Goal: Information Seeking & Learning: Find contact information

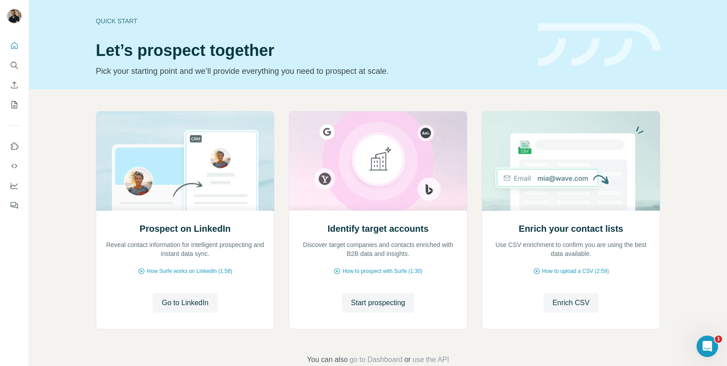
scroll to position [21, 0]
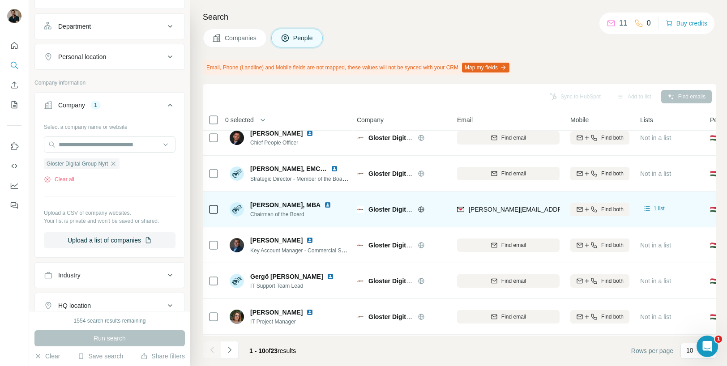
scroll to position [0, 2]
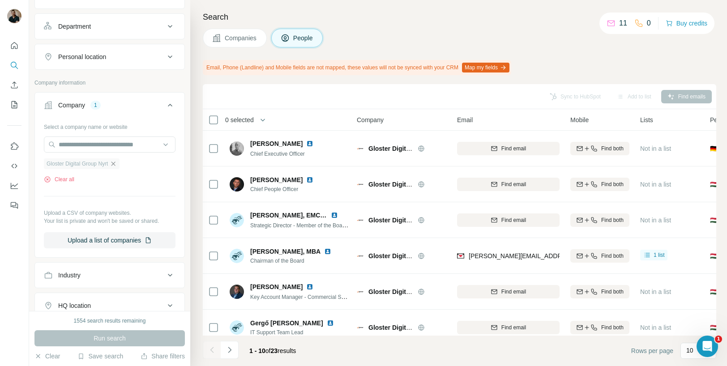
click at [116, 163] on icon "button" at bounding box center [114, 164] width 4 height 4
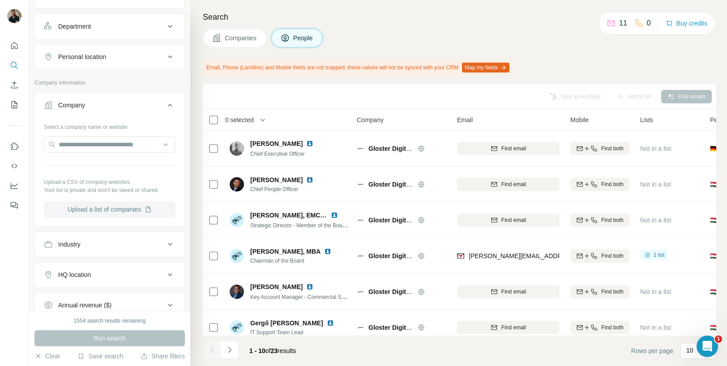
click at [116, 205] on button "Upload a list of companies" at bounding box center [110, 210] width 132 height 16
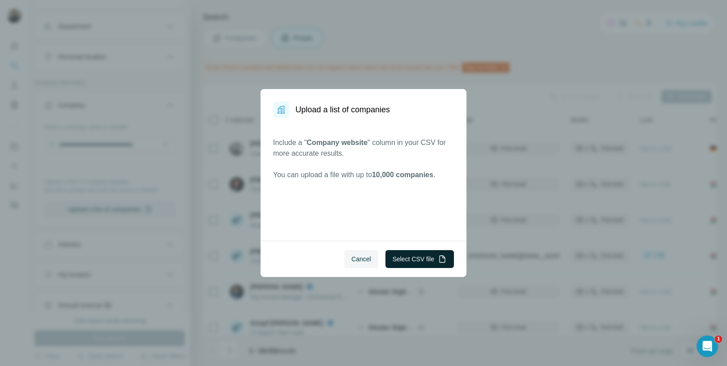
click at [423, 263] on button "Select CSV file" at bounding box center [420, 259] width 69 height 18
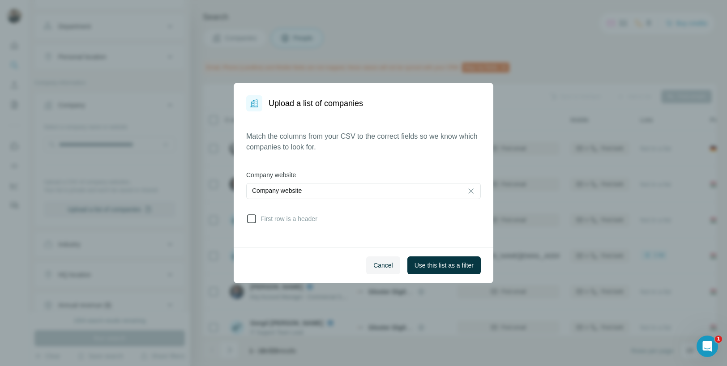
click at [276, 216] on span "First row is a header" at bounding box center [287, 219] width 60 height 9
click at [422, 260] on button "Use this list as a filter" at bounding box center [444, 266] width 73 height 18
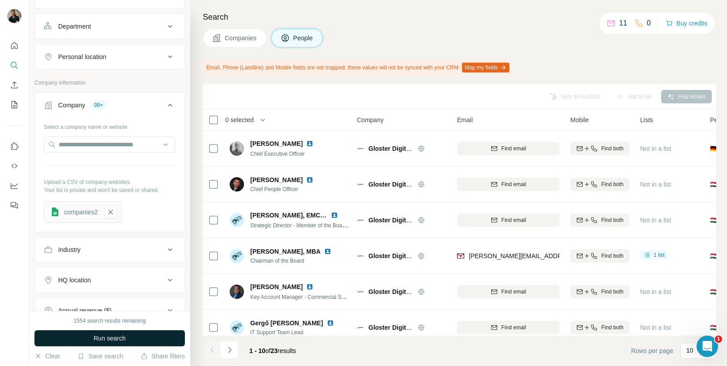
click at [121, 339] on span "Run search" at bounding box center [110, 338] width 32 height 9
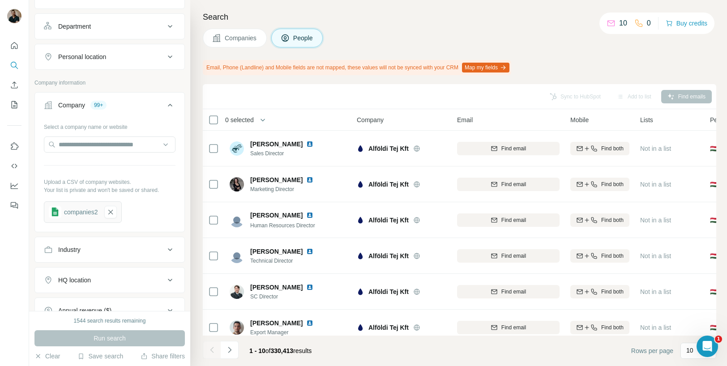
scroll to position [122, 0]
click at [255, 34] on span "Companies" at bounding box center [241, 38] width 33 height 9
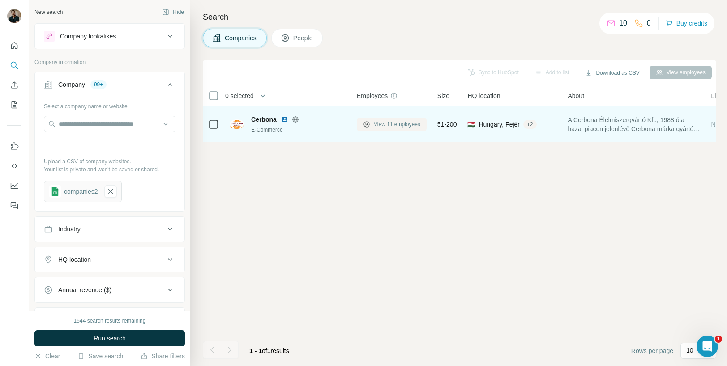
click at [394, 128] on span "View 11 employees" at bounding box center [397, 124] width 47 height 8
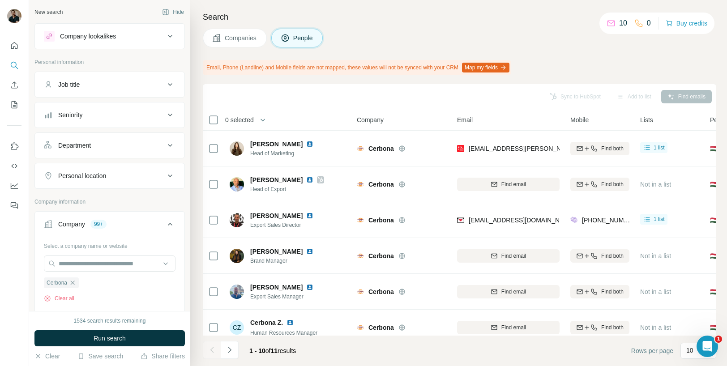
click at [241, 44] on button "Companies" at bounding box center [235, 38] width 64 height 19
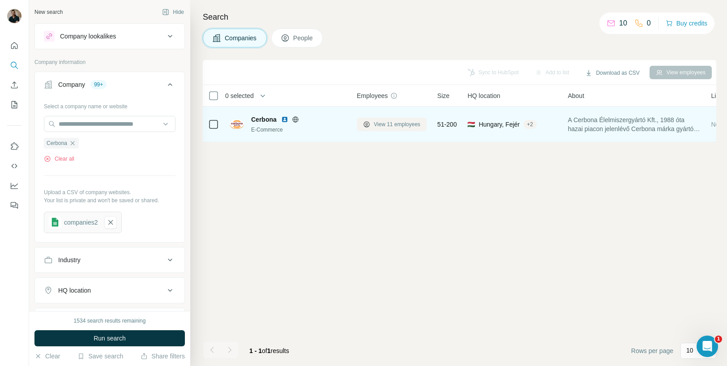
click at [378, 124] on span "View 11 employees" at bounding box center [397, 124] width 47 height 8
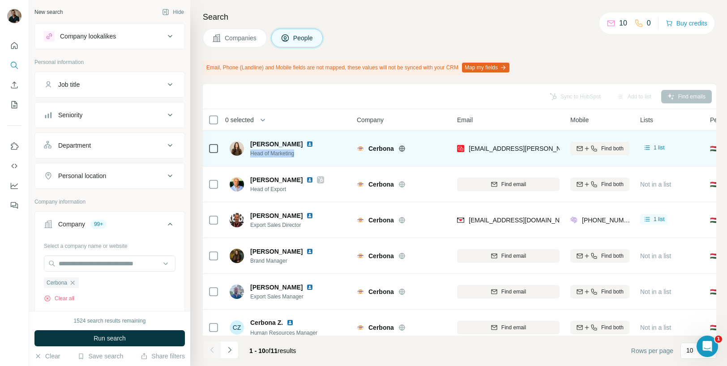
drag, startPoint x: 251, startPoint y: 154, endPoint x: 331, endPoint y: 152, distance: 80.2
click at [331, 152] on div "[PERSON_NAME] Head of Marketing" at bounding box center [289, 148] width 119 height 25
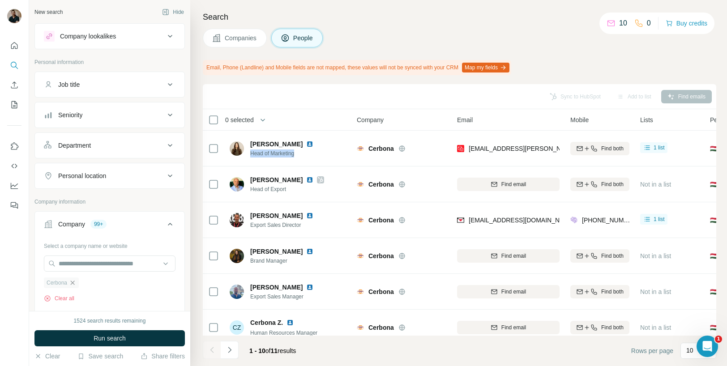
click at [73, 281] on icon "button" at bounding box center [72, 282] width 7 height 7
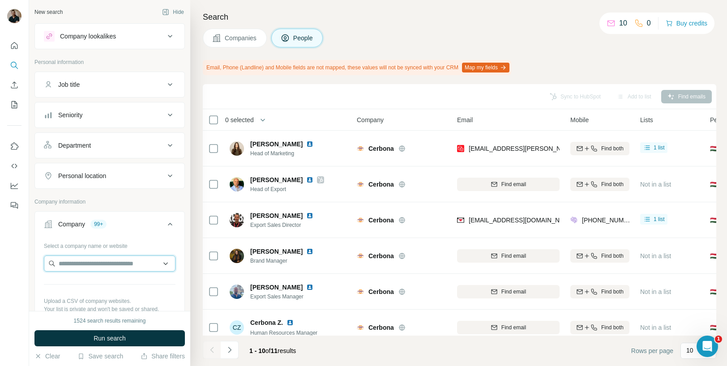
click at [90, 258] on input "text" at bounding box center [110, 264] width 132 height 16
type input "**********"
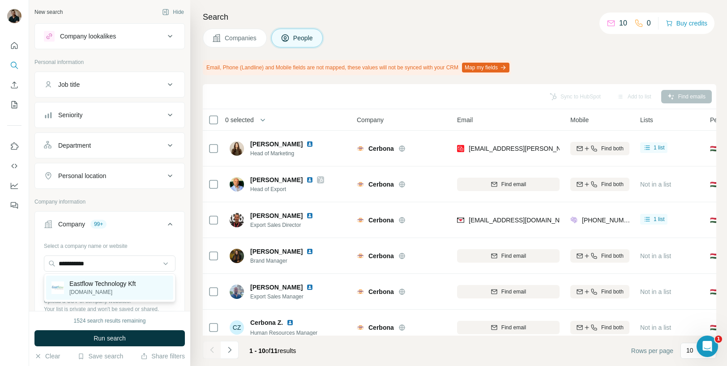
click at [98, 284] on p "Eastflow Technology Kft" at bounding box center [102, 283] width 66 height 9
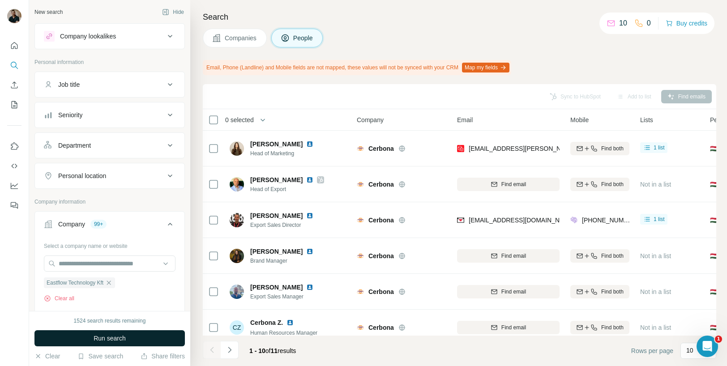
click at [112, 343] on button "Run search" at bounding box center [109, 339] width 150 height 16
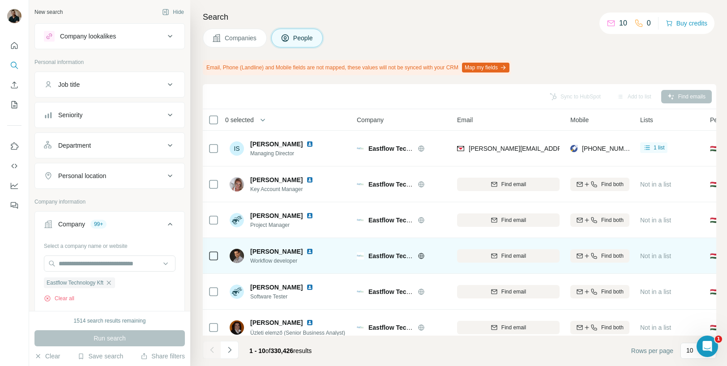
scroll to position [153, 2]
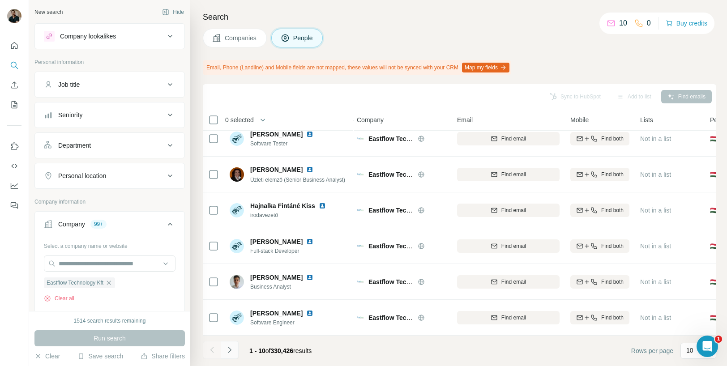
click at [232, 352] on icon "Navigate to next page" at bounding box center [229, 350] width 9 height 9
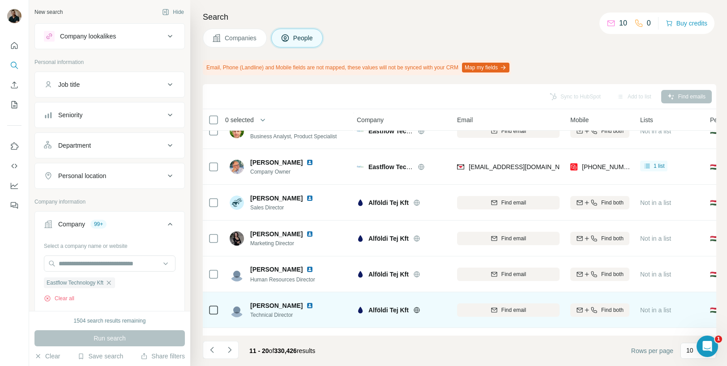
scroll to position [0, 2]
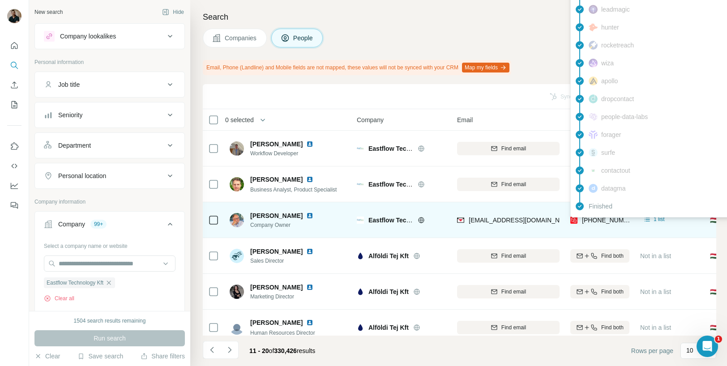
click at [574, 219] on img at bounding box center [574, 220] width 7 height 9
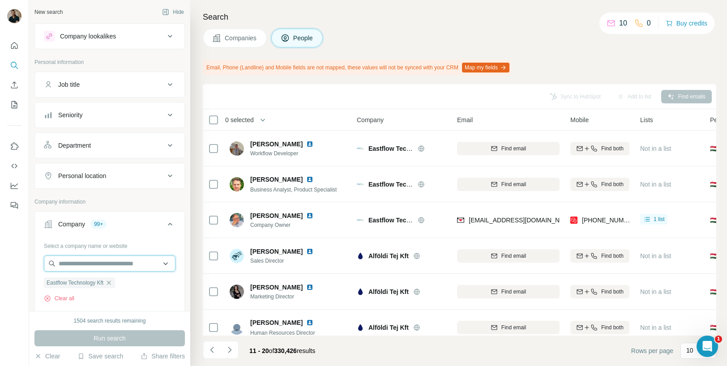
click at [100, 262] on input "text" at bounding box center [110, 264] width 132 height 16
click at [118, 253] on div "Select a company name or website Eastflow Technology Kft Clear all Upload a CSV…" at bounding box center [110, 306] width 132 height 134
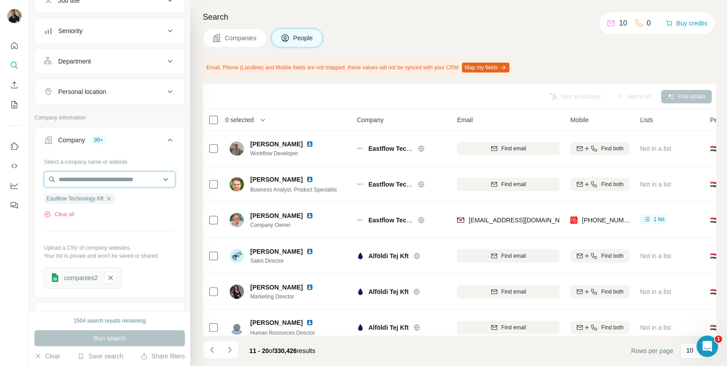
click at [103, 180] on input "text" at bounding box center [110, 180] width 132 height 16
click at [130, 237] on div "Select a company name or website Eastflow Technology Kft Clear all Upload a CSV…" at bounding box center [110, 222] width 132 height 134
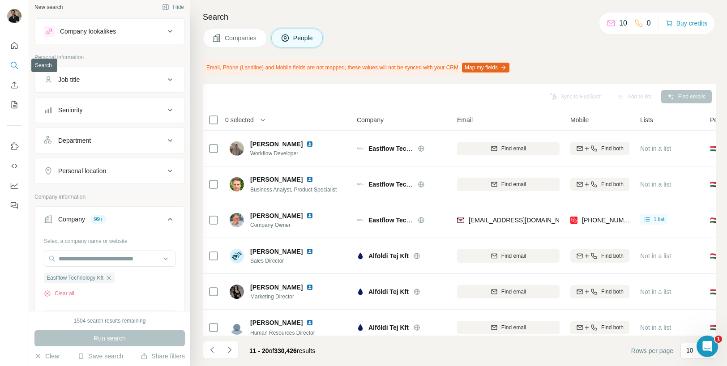
scroll to position [0, 0]
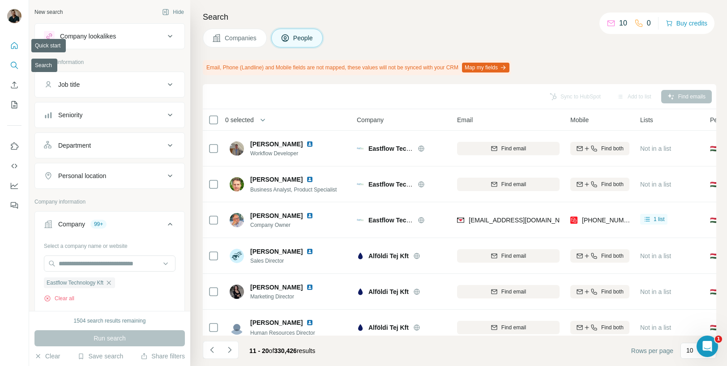
click at [15, 46] on icon "Quick start" at bounding box center [14, 45] width 9 height 9
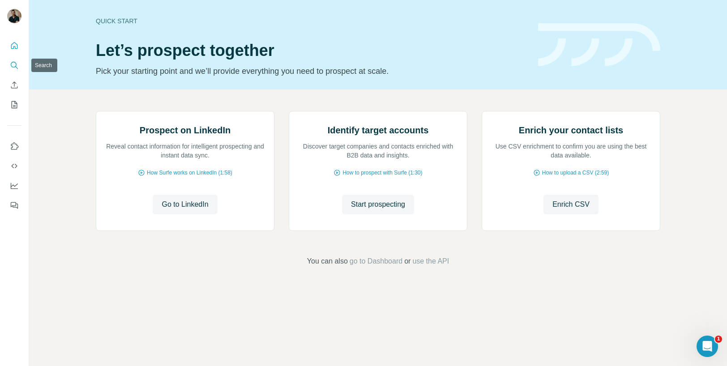
click at [12, 65] on icon "Search" at bounding box center [14, 65] width 9 height 9
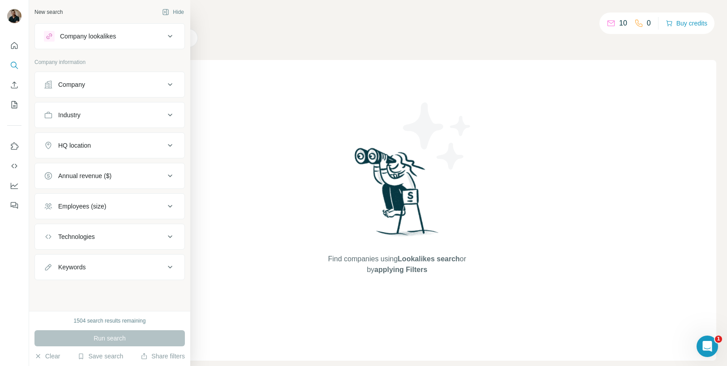
click at [107, 79] on button "Company" at bounding box center [110, 84] width 150 height 21
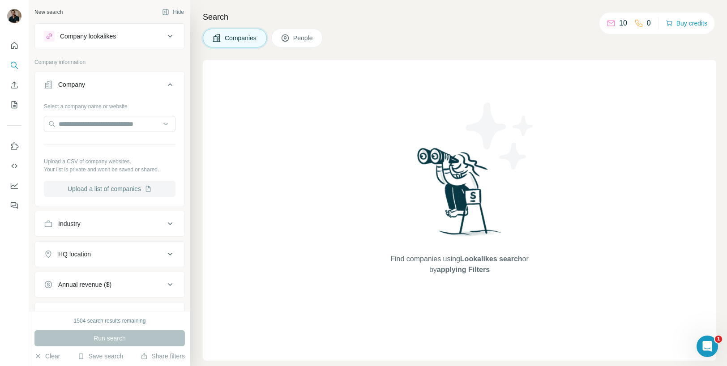
click at [115, 192] on button "Upload a list of companies" at bounding box center [110, 189] width 132 height 16
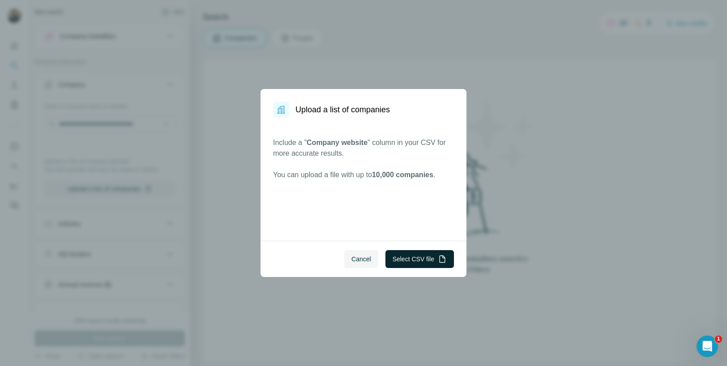
click at [423, 256] on button "Select CSV file" at bounding box center [420, 259] width 69 height 18
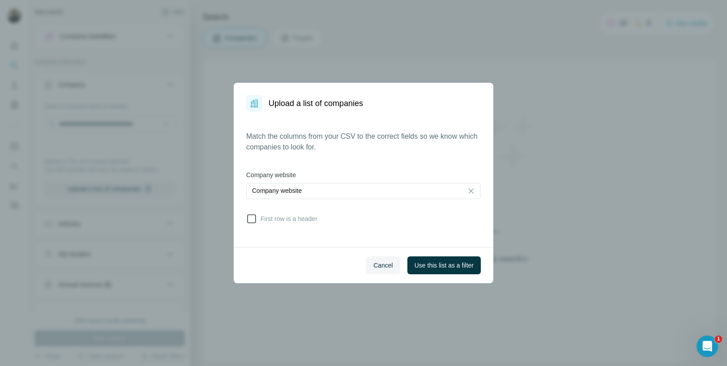
click at [275, 217] on span "First row is a header" at bounding box center [287, 219] width 60 height 9
click at [458, 265] on span "Use this list as a filter" at bounding box center [444, 265] width 59 height 9
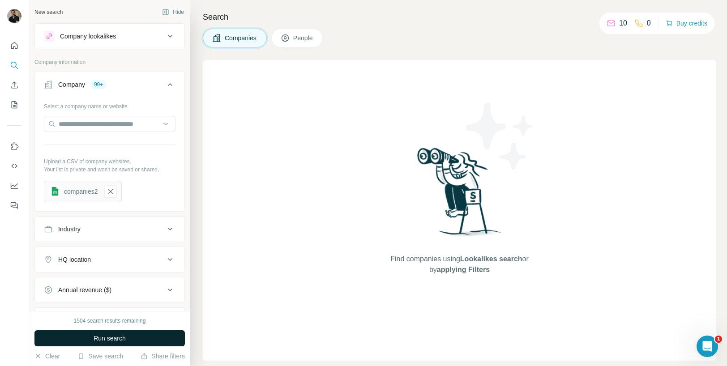
click at [106, 345] on button "Run search" at bounding box center [109, 339] width 150 height 16
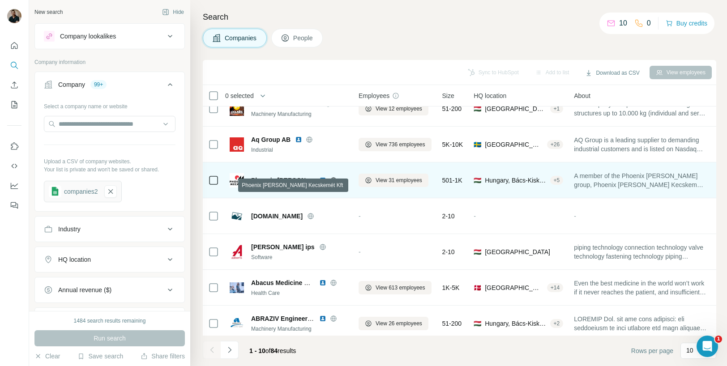
scroll to position [129, 0]
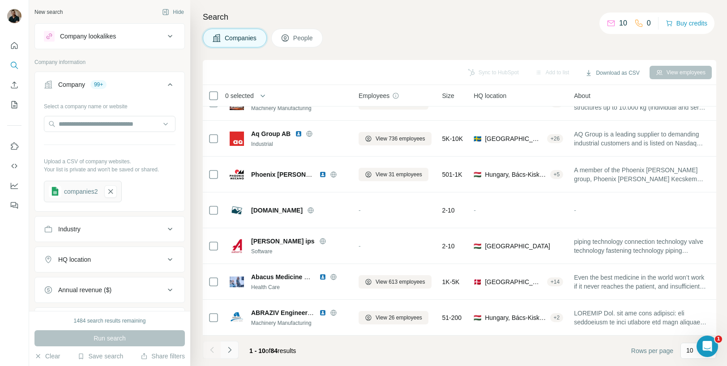
click at [233, 347] on icon "Navigate to next page" at bounding box center [229, 350] width 9 height 9
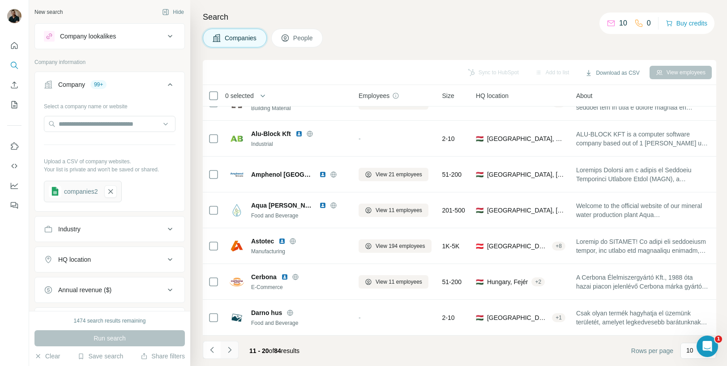
click at [231, 349] on icon "Navigate to next page" at bounding box center [229, 350] width 9 height 9
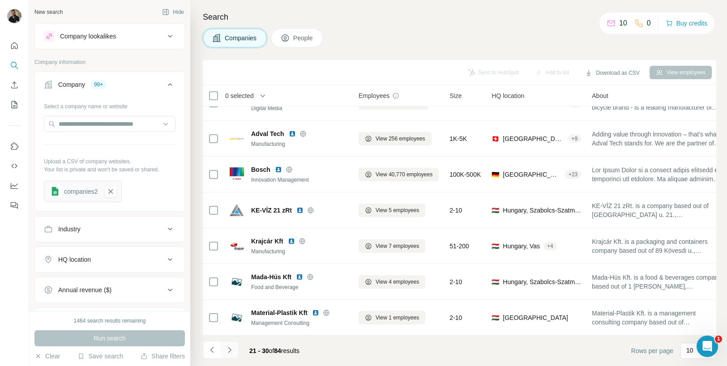
click at [230, 349] on icon "Navigate to next page" at bounding box center [229, 350] width 3 height 6
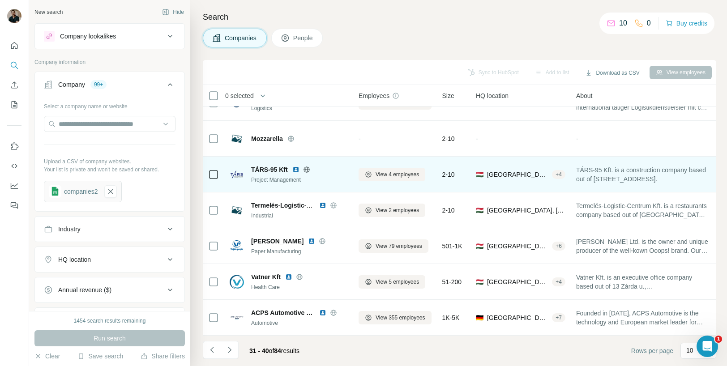
scroll to position [0, 0]
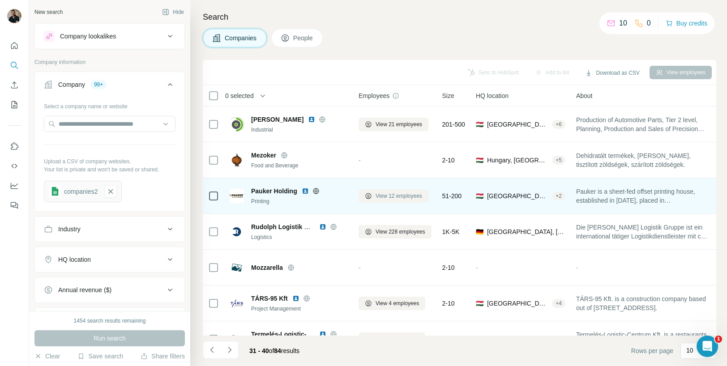
click at [380, 196] on span "View 12 employees" at bounding box center [399, 196] width 47 height 8
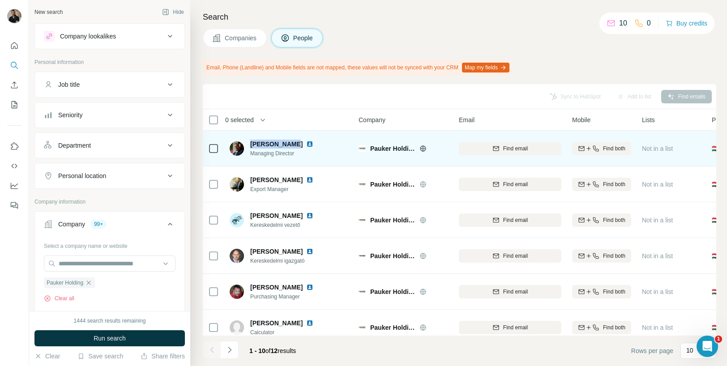
drag, startPoint x: 250, startPoint y: 144, endPoint x: 290, endPoint y: 145, distance: 39.9
click at [290, 145] on span "[PERSON_NAME]" at bounding box center [276, 144] width 52 height 9
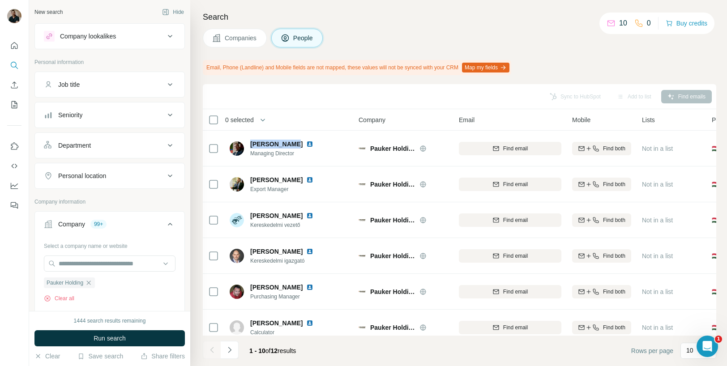
scroll to position [153, 0]
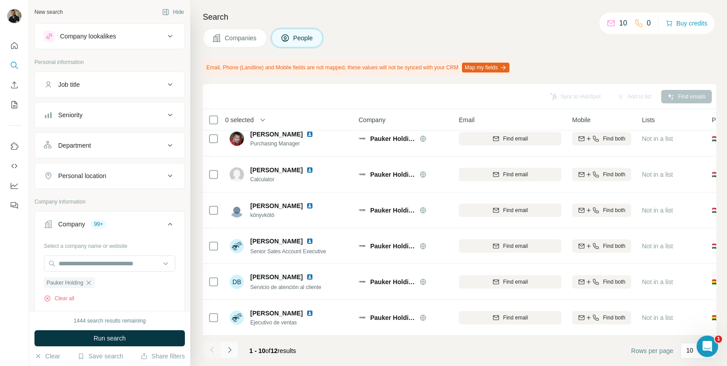
click at [234, 348] on icon "Navigate to next page" at bounding box center [229, 350] width 9 height 9
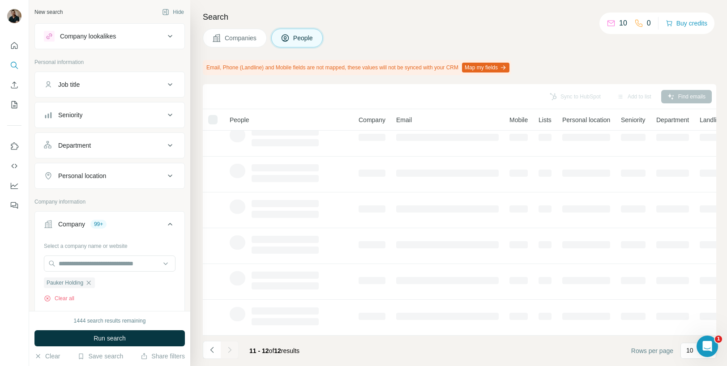
scroll to position [0, 0]
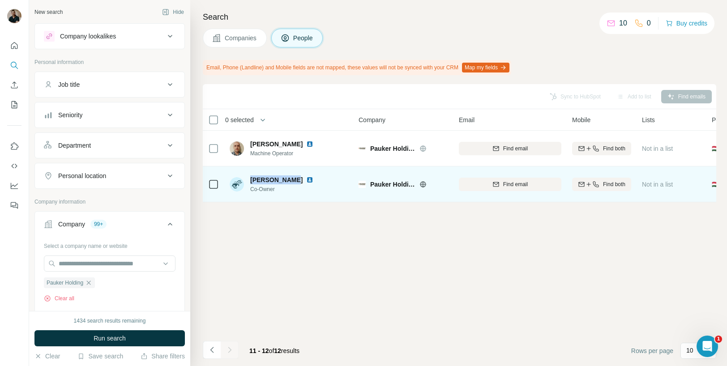
drag, startPoint x: 250, startPoint y: 180, endPoint x: 287, endPoint y: 180, distance: 36.7
click at [287, 180] on span "[PERSON_NAME]" at bounding box center [276, 180] width 52 height 9
click at [518, 182] on span "Find email" at bounding box center [515, 184] width 25 height 8
click at [306, 180] on img at bounding box center [309, 179] width 7 height 7
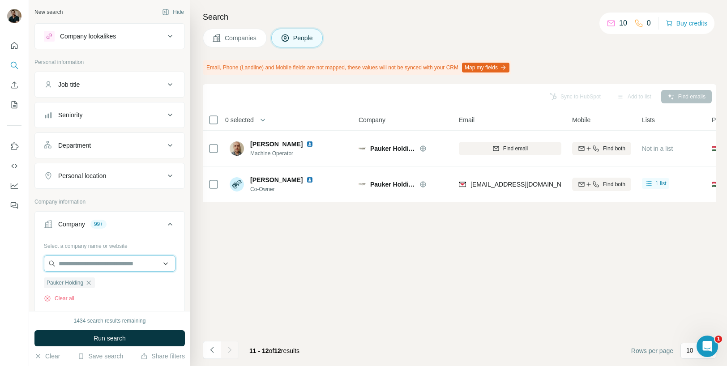
click at [92, 266] on input "text" at bounding box center [110, 264] width 132 height 16
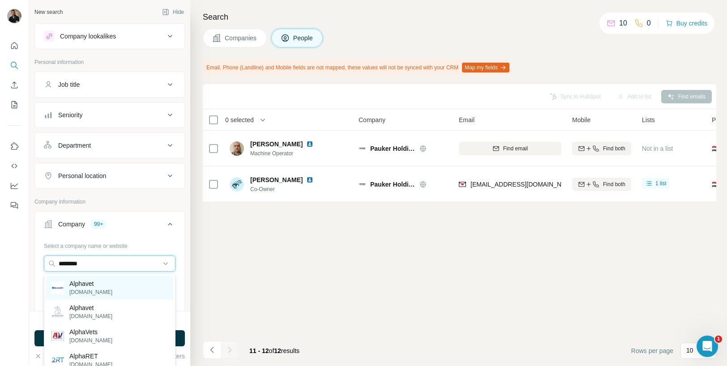
type input "********"
click at [90, 292] on p "[DOMAIN_NAME]" at bounding box center [90, 292] width 43 height 8
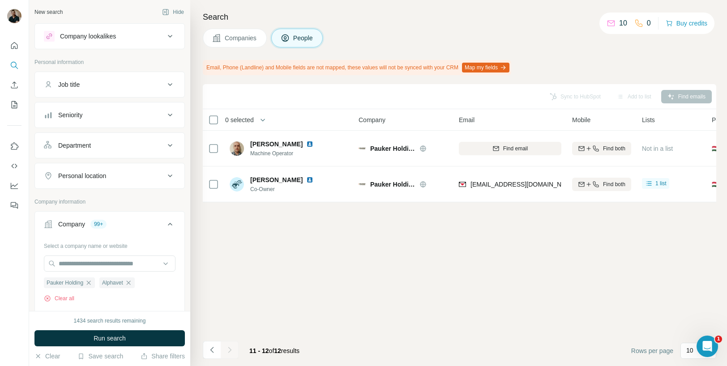
click at [241, 34] on span "Companies" at bounding box center [241, 38] width 33 height 9
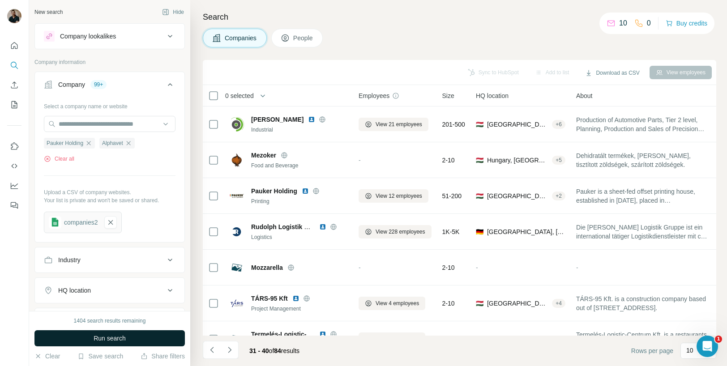
click at [120, 342] on span "Run search" at bounding box center [110, 338] width 32 height 9
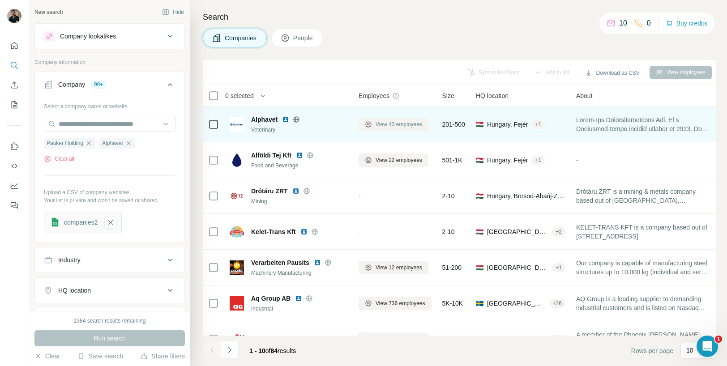
click at [400, 122] on span "View 43 employees" at bounding box center [399, 124] width 47 height 8
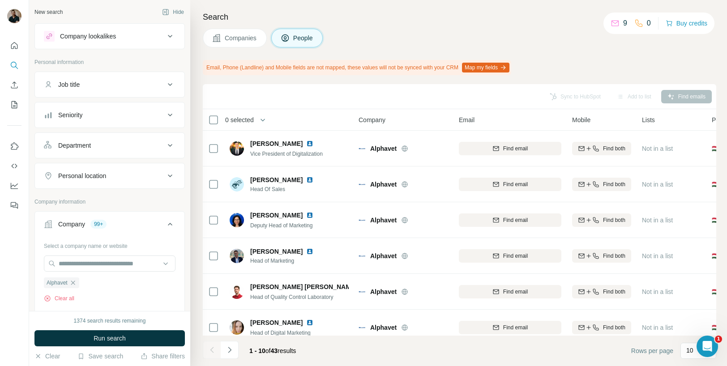
click at [111, 86] on div "Job title" at bounding box center [104, 84] width 121 height 9
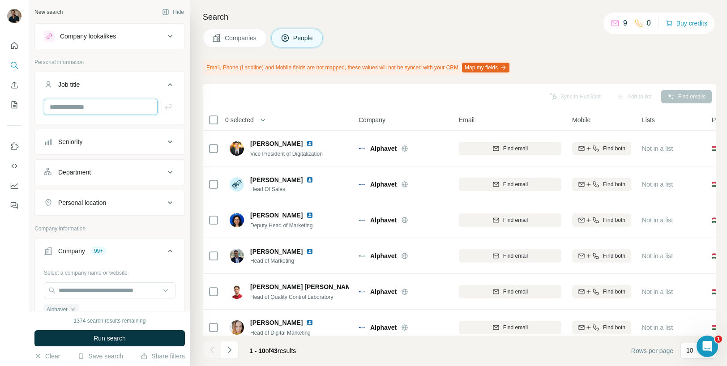
click at [106, 110] on input "text" at bounding box center [101, 107] width 114 height 16
click at [104, 86] on div "Job title" at bounding box center [104, 84] width 121 height 9
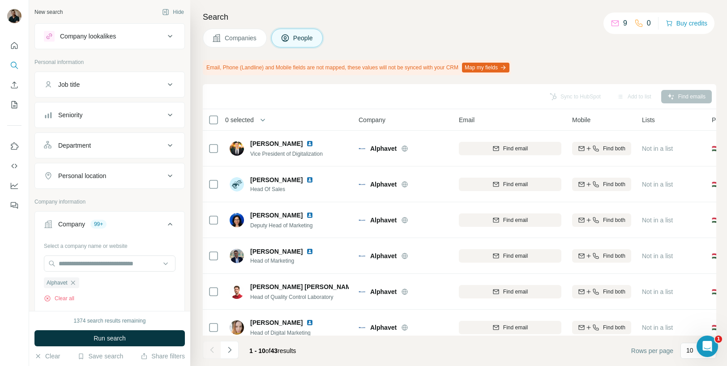
click at [105, 116] on div "Seniority" at bounding box center [104, 115] width 121 height 9
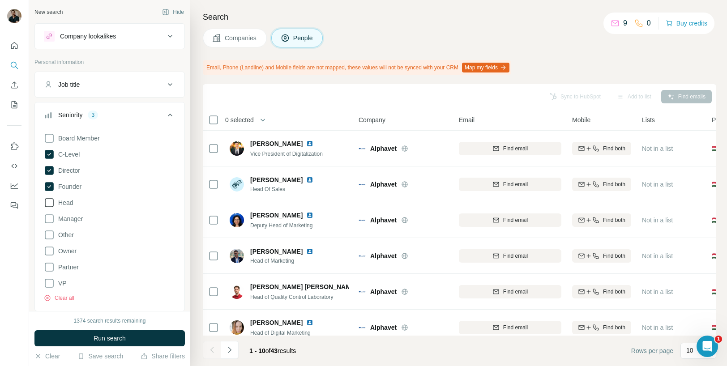
click at [67, 201] on span "Head" at bounding box center [64, 202] width 18 height 9
click at [105, 339] on span "Run search" at bounding box center [110, 338] width 32 height 9
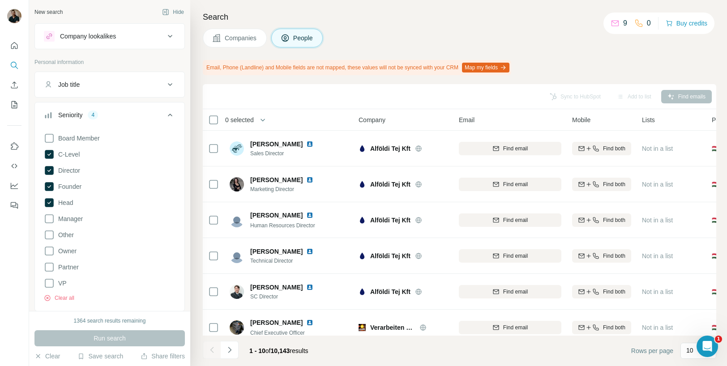
click at [247, 34] on span "Companies" at bounding box center [241, 38] width 33 height 9
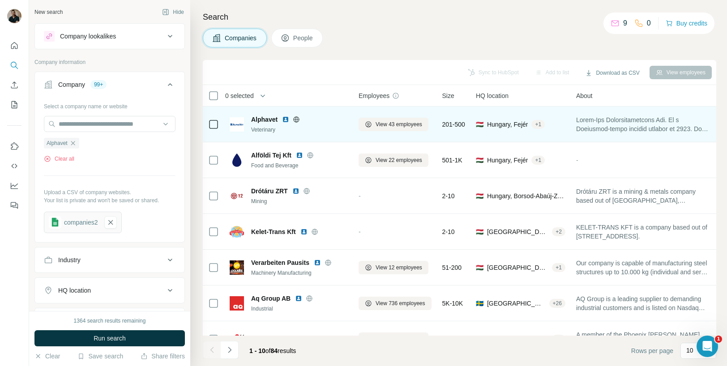
click at [258, 120] on span "Alphavet" at bounding box center [264, 119] width 26 height 9
click at [371, 128] on button "View 43 employees" at bounding box center [394, 124] width 70 height 13
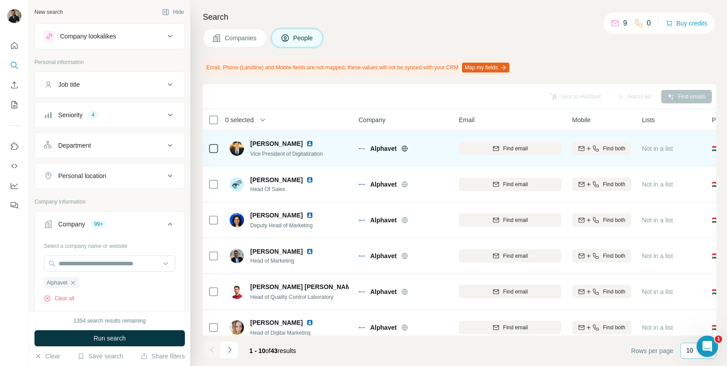
click at [695, 352] on div "10" at bounding box center [698, 350] width 22 height 9
click at [692, 329] on p "10" at bounding box center [691, 331] width 7 height 9
click at [692, 353] on p "10" at bounding box center [690, 350] width 7 height 9
click at [696, 286] on p "60" at bounding box center [691, 282] width 7 height 9
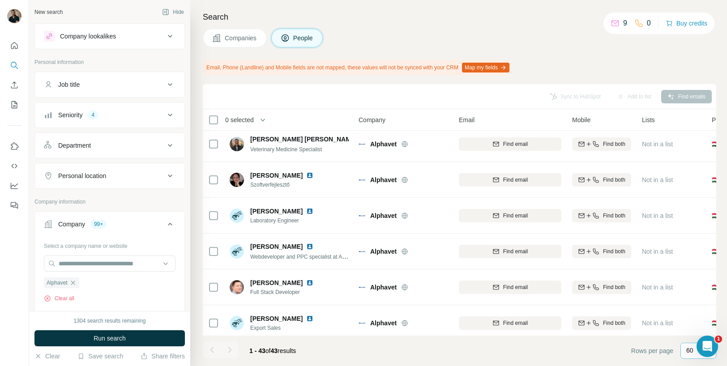
scroll to position [1336, 0]
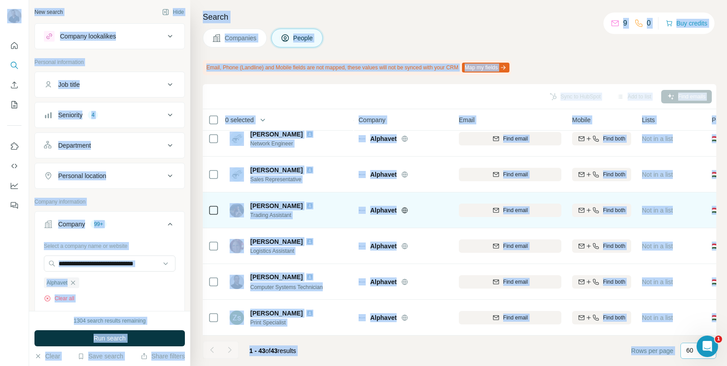
click at [322, 198] on div "[PERSON_NAME] Trading Assistant" at bounding box center [289, 210] width 119 height 25
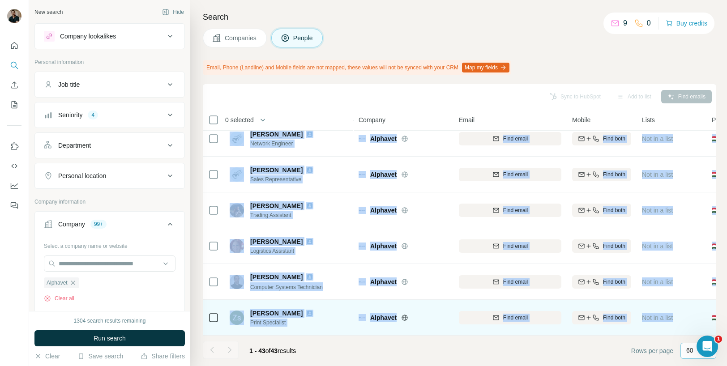
drag, startPoint x: 208, startPoint y: 134, endPoint x: 683, endPoint y: 318, distance: 509.2
click at [0, 0] on tbody "[PERSON_NAME] Vice President of Digitalization Alphavet Find email Find both No…" at bounding box center [0, 0] width 0 height 0
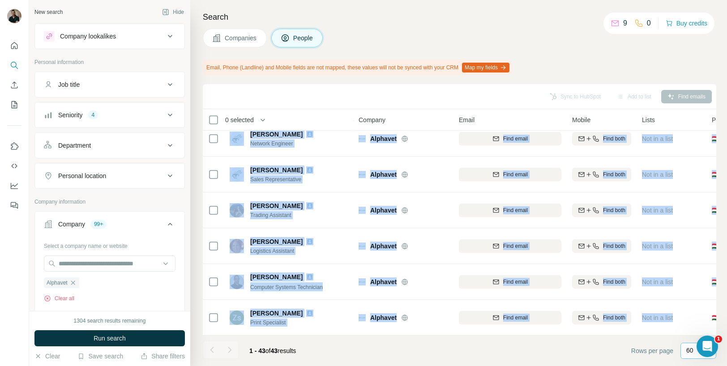
copy tbody "Lorem Ipsumdo Sita Consectet ad Elitseddoeiusm Temporin Utla etdol Magn aliq En…"
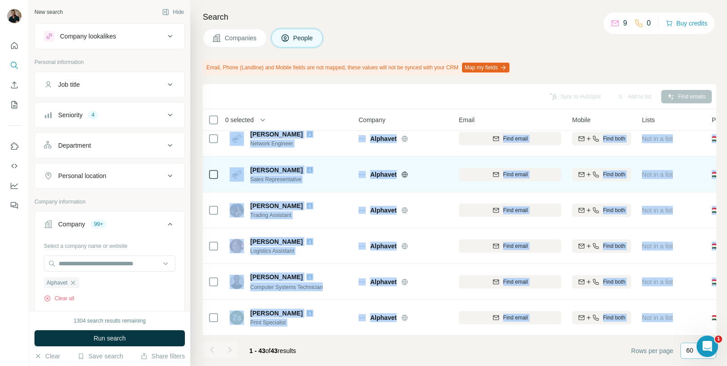
click at [425, 164] on div "Alphavet" at bounding box center [404, 174] width 90 height 25
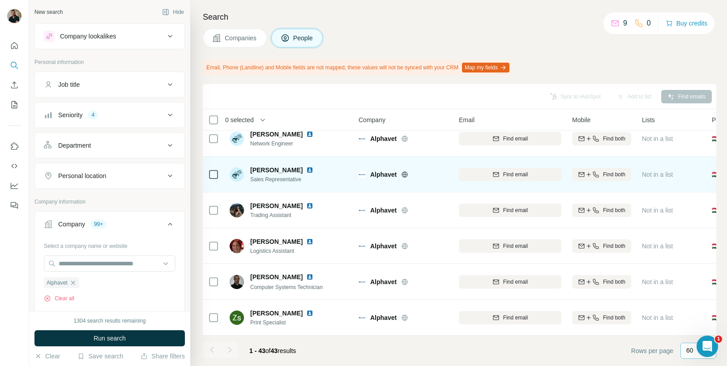
scroll to position [68, 0]
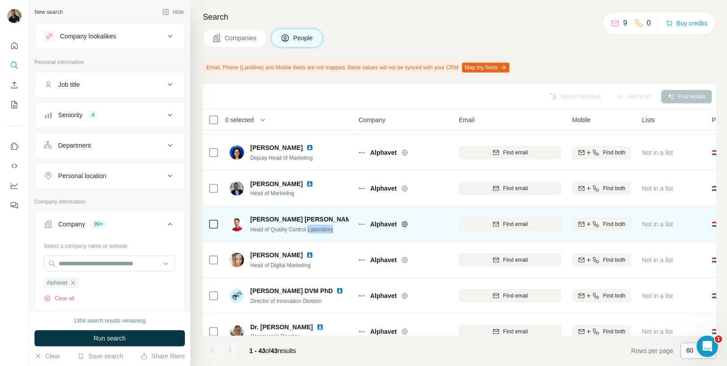
drag, startPoint x: 311, startPoint y: 230, endPoint x: 349, endPoint y: 229, distance: 38.1
click at [349, 229] on td "[PERSON_NAME] [PERSON_NAME] Head of Quality Control Laboratory" at bounding box center [289, 224] width 130 height 36
click at [361, 221] on img at bounding box center [364, 219] width 7 height 7
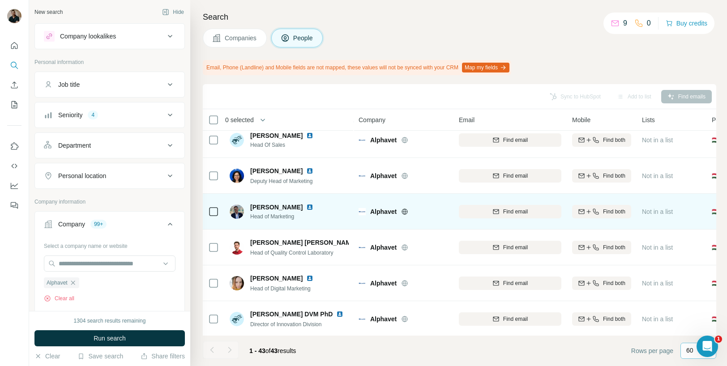
scroll to position [28, 0]
